Goal: Task Accomplishment & Management: Use online tool/utility

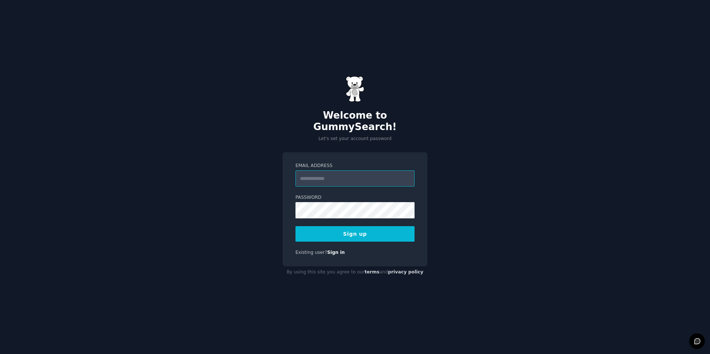
paste input "**********"
type input "**********"
click at [378, 233] on button "Sign up" at bounding box center [355, 234] width 119 height 16
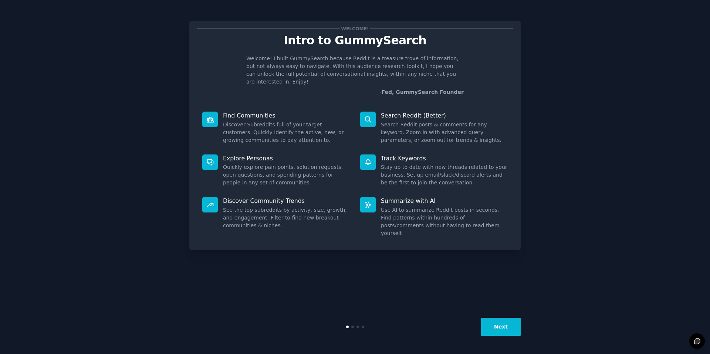
click at [506, 321] on button "Next" at bounding box center [501, 327] width 40 height 18
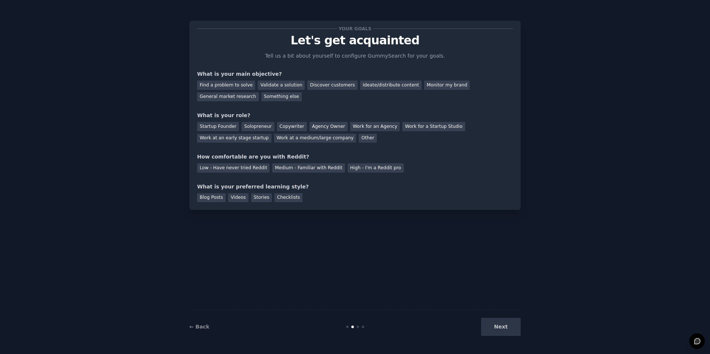
click at [265, 90] on div "Find a problem to solve Validate a solution Discover customers Ideate/distribut…" at bounding box center [355, 89] width 316 height 23
click at [273, 86] on div "Validate a solution" at bounding box center [281, 85] width 47 height 9
click at [323, 87] on div "Discover customers" at bounding box center [332, 85] width 50 height 9
click at [284, 81] on div "Validate a solution" at bounding box center [281, 85] width 47 height 9
click at [238, 128] on div "Startup Founder Solopreneur Copywriter Agency Owner Work for an Agency Work for…" at bounding box center [355, 130] width 316 height 23
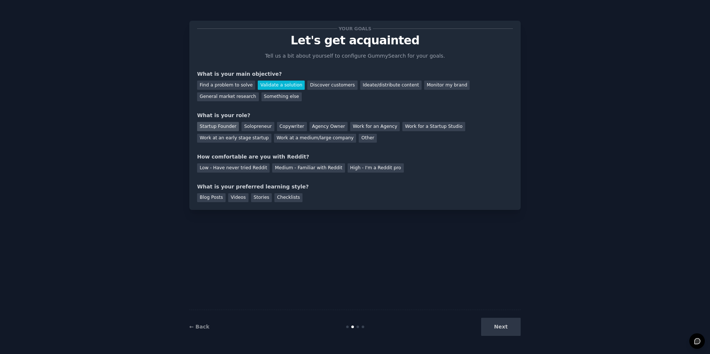
click at [233, 127] on div "Startup Founder" at bounding box center [218, 126] width 42 height 9
click at [302, 168] on div "Medium - Familiar with Reddit" at bounding box center [308, 168] width 73 height 9
click at [218, 199] on div "Blog Posts" at bounding box center [211, 197] width 28 height 9
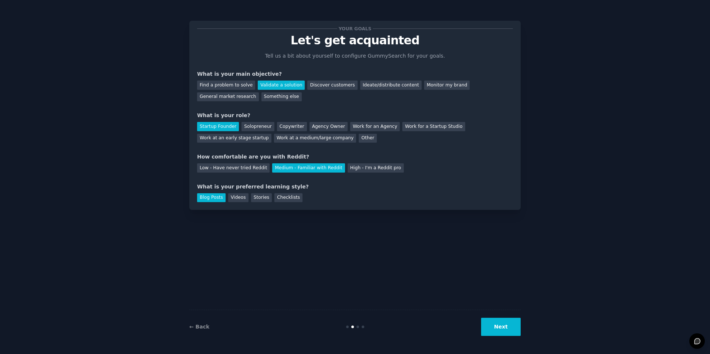
click at [509, 324] on button "Next" at bounding box center [501, 327] width 40 height 18
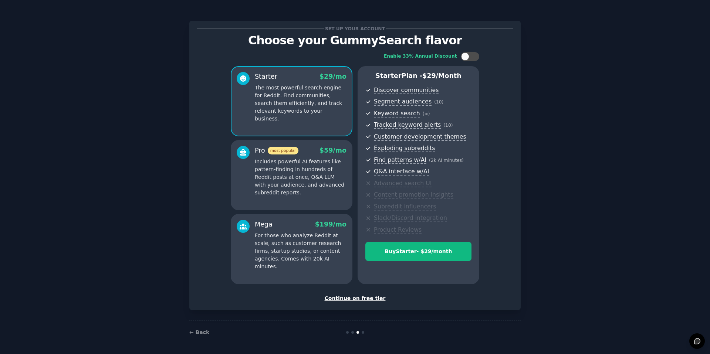
click at [375, 300] on div "Continue on free tier" at bounding box center [355, 299] width 316 height 8
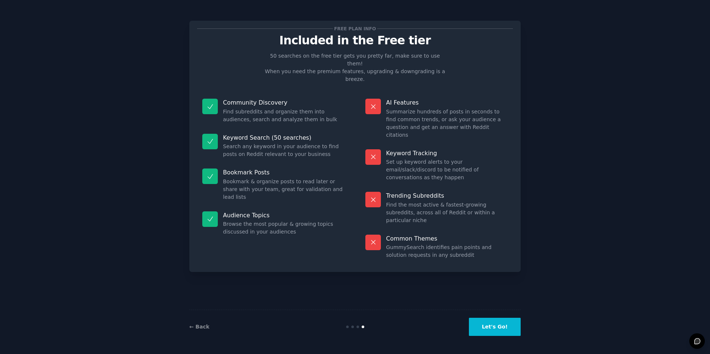
click at [505, 325] on button "Let's Go!" at bounding box center [495, 327] width 52 height 18
